Goal: Task Accomplishment & Management: Complete application form

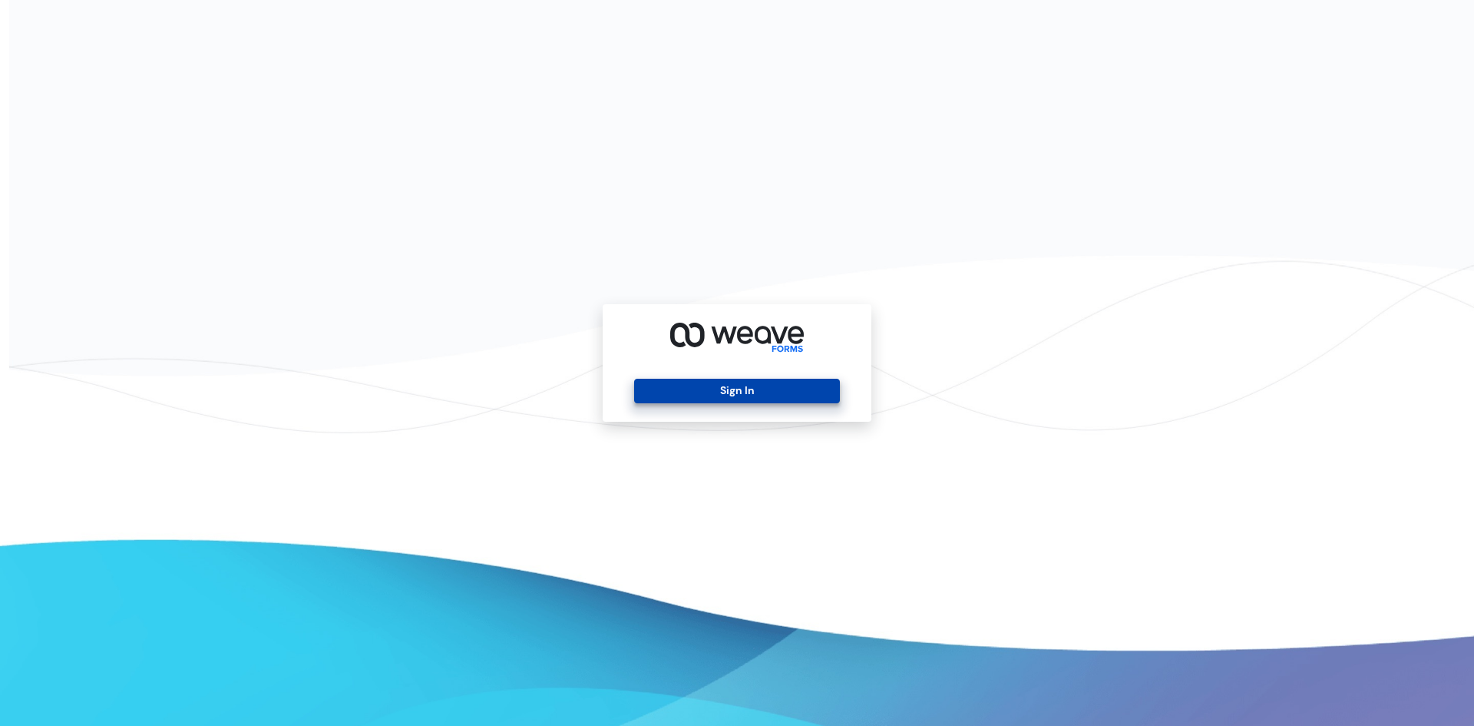
click at [760, 389] on button "Sign In" at bounding box center [736, 391] width 205 height 25
